Goal: Task Accomplishment & Management: Manage account settings

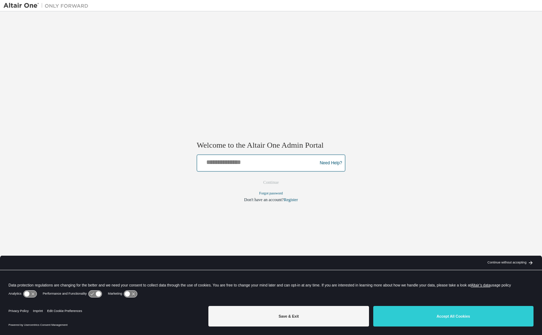
click at [221, 162] on input "text" at bounding box center [258, 161] width 116 height 10
type input "**********"
click at [266, 182] on button "Continue" at bounding box center [271, 182] width 30 height 11
